Goal: Information Seeking & Learning: Learn about a topic

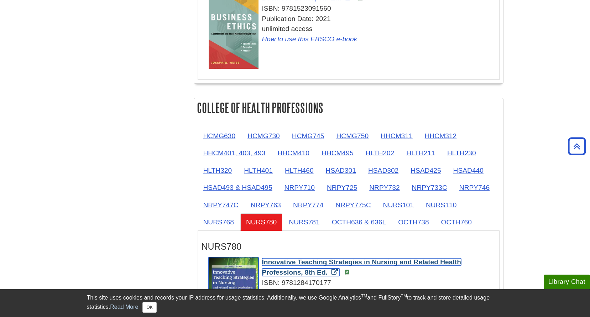
scroll to position [570, 0]
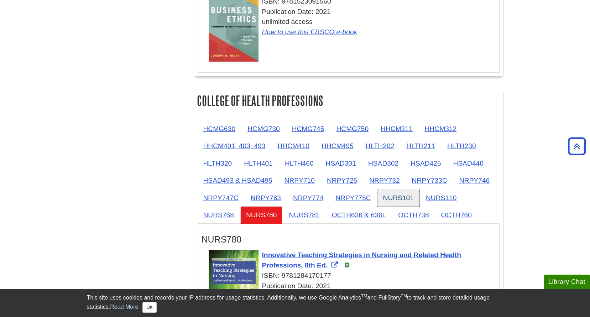
click at [415, 199] on link "NURS101" at bounding box center [399, 197] width 42 height 17
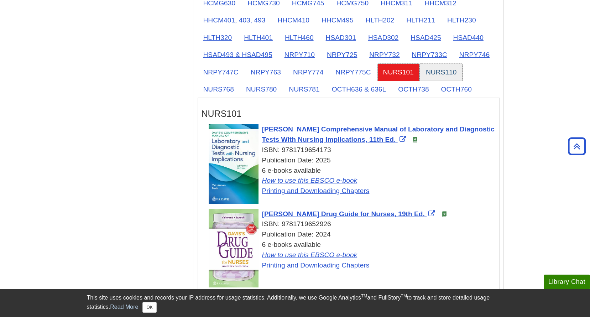
scroll to position [712, 0]
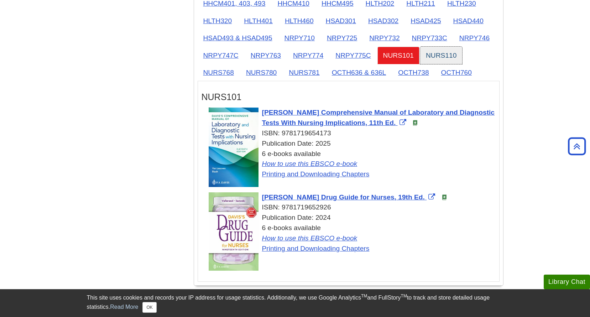
click at [433, 61] on link "NURS110" at bounding box center [441, 55] width 42 height 17
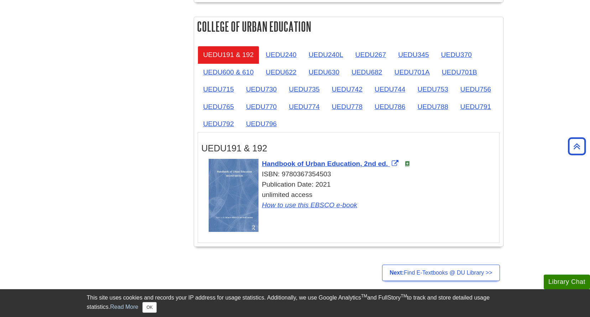
scroll to position [1377, 0]
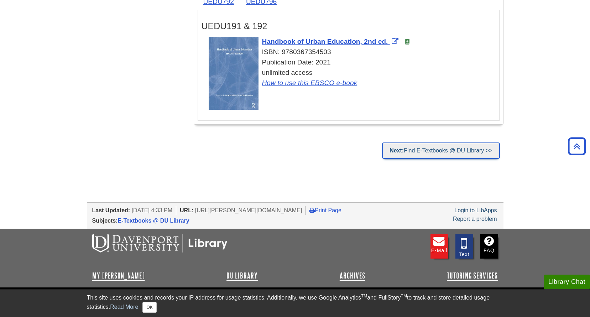
click at [459, 152] on link "Next: Find E-Textbooks @ DU Library >>" at bounding box center [441, 150] width 118 height 16
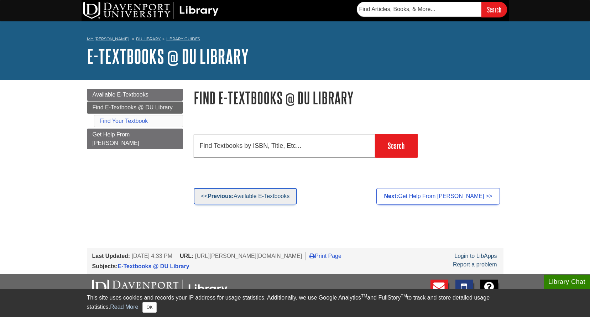
click at [246, 196] on link "<< Previous: Available E-Textbooks" at bounding box center [246, 196] width 104 height 16
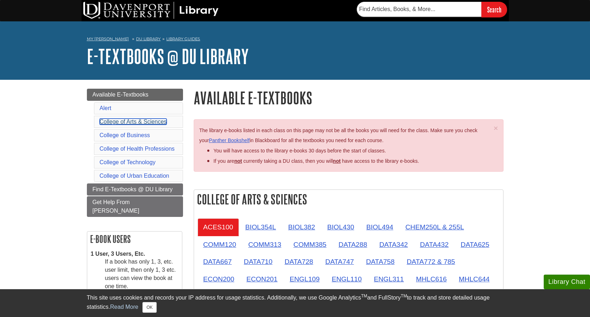
click at [157, 121] on link "College of Arts & Sciences" at bounding box center [133, 122] width 67 height 6
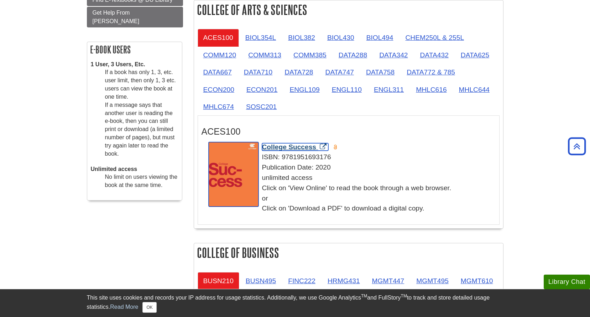
click at [290, 147] on span "College Success" at bounding box center [289, 146] width 54 height 7
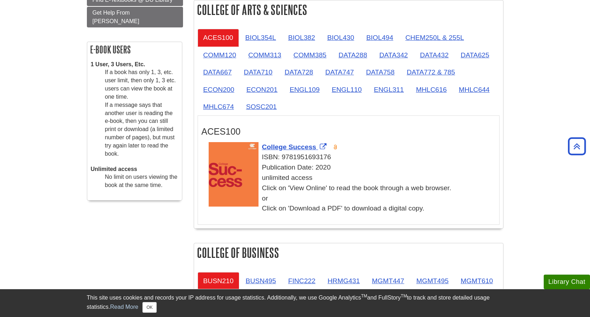
click at [222, 128] on h3 "ACES100" at bounding box center [349, 131] width 294 height 10
drag, startPoint x: 222, startPoint y: 128, endPoint x: 236, endPoint y: 131, distance: 14.2
click at [236, 131] on h3 "ACES100" at bounding box center [349, 131] width 294 height 10
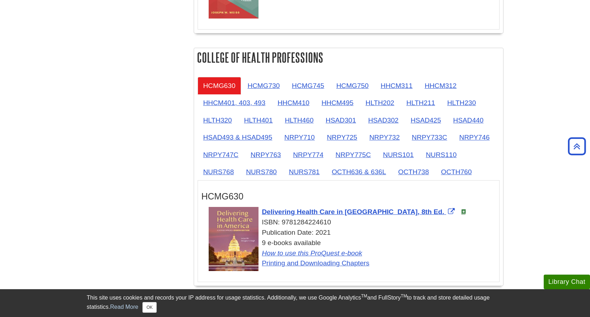
scroll to position [617, 0]
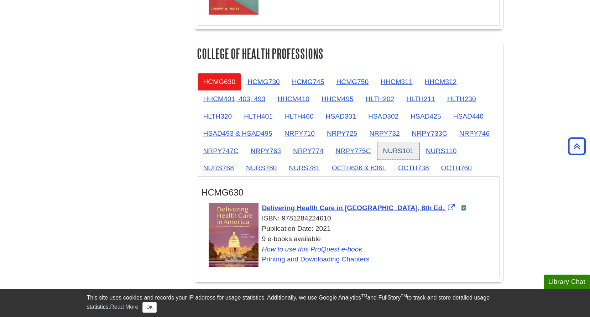
click at [403, 150] on link "NURS101" at bounding box center [399, 150] width 42 height 17
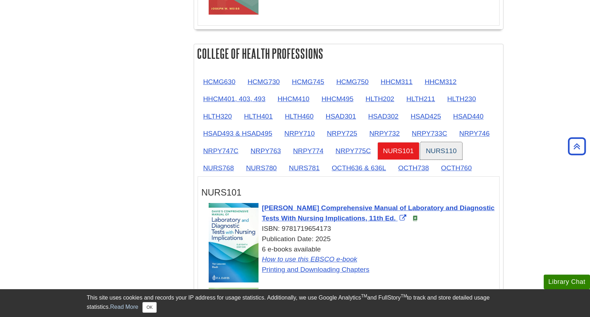
click at [448, 157] on link "NURS110" at bounding box center [441, 150] width 42 height 17
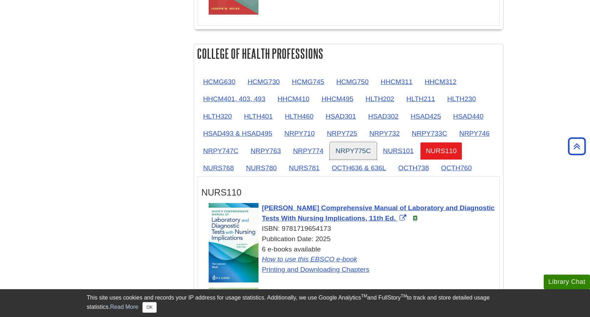
click at [359, 150] on link "NRPY775C" at bounding box center [353, 150] width 47 height 17
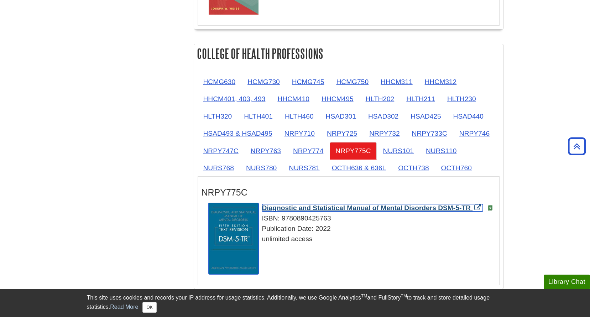
click at [402, 205] on span "Diagnostic and Statistical Manual of Mental Disorders DSM-5-TR" at bounding box center [366, 207] width 209 height 7
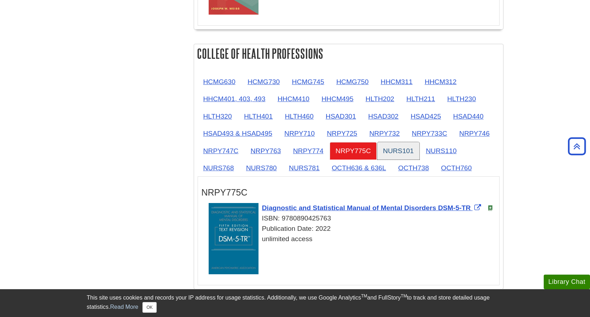
click at [403, 146] on link "NURS101" at bounding box center [399, 150] width 42 height 17
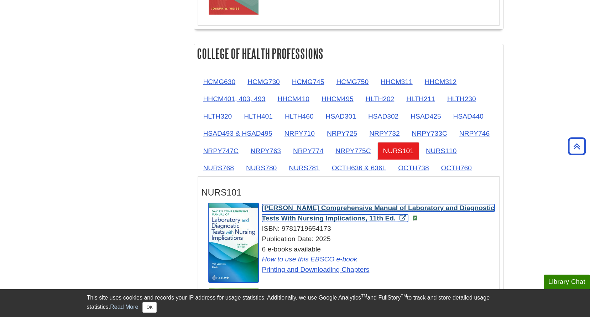
click at [290, 209] on span "[PERSON_NAME] Comprehensive Manual of Laboratory and Diagnostic Tests With Nurs…" at bounding box center [378, 213] width 233 height 18
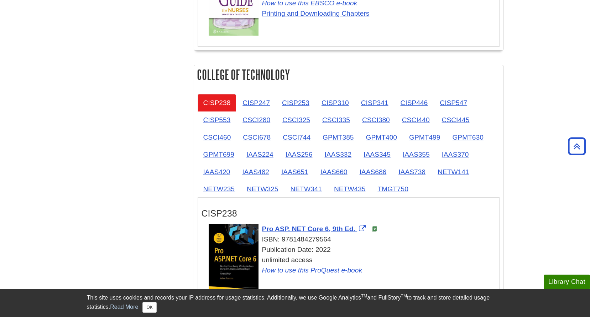
scroll to position [1080, 0]
